Goal: Information Seeking & Learning: Learn about a topic

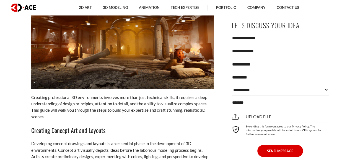
scroll to position [1612, 0]
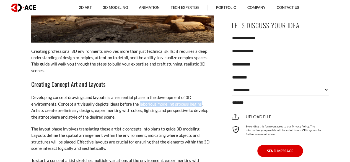
drag, startPoint x: 139, startPoint y: 90, endPoint x: 201, endPoint y: 92, distance: 61.9
click at [201, 94] on p "Developing concept drawings and layouts is an essential phase in the developmen…" at bounding box center [122, 107] width 182 height 26
copy p "laborious modeling process begins."
click at [183, 79] on h3 "Creating Concept Art and Layouts" at bounding box center [122, 83] width 182 height 9
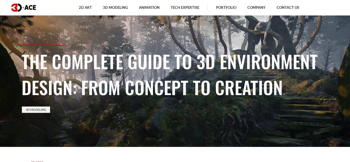
scroll to position [0, 0]
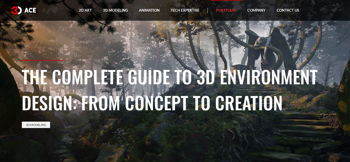
click at [221, 9] on link "Portfolio" at bounding box center [225, 10] width 31 height 21
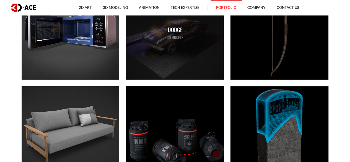
scroll to position [1751, 0]
